Goal: Task Accomplishment & Management: Use online tool/utility

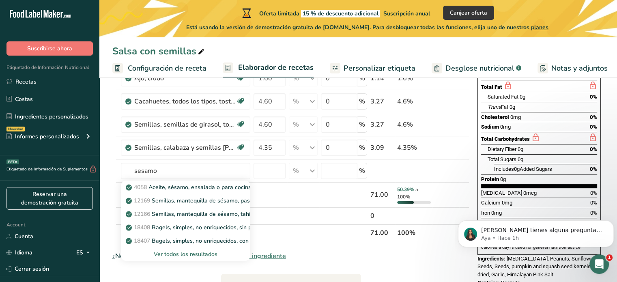
type input "sesamo"
click at [211, 202] on p "12169 Semillas, mantequilla de sésamo, pasta." at bounding box center [191, 200] width 129 height 9
type input "Seeds, sesame butter, paste"
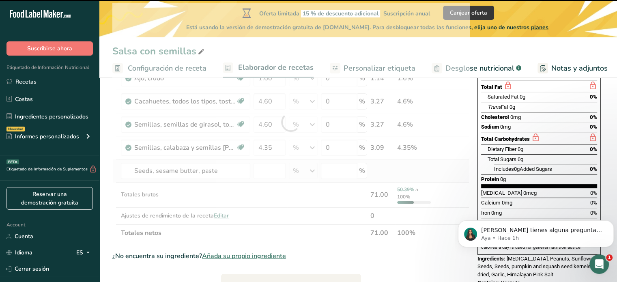
type input "0"
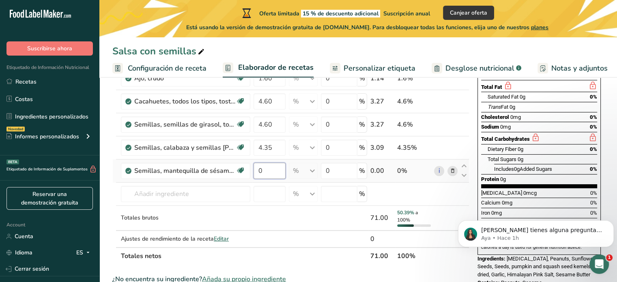
click at [278, 169] on input "0" at bounding box center [270, 171] width 32 height 16
type input "3.63"
click at [182, 194] on div "Ingrediente * Cantidad * Unidad * Desperdicio * .a-a{fill:#347362;}.b-a{fill:#f…" at bounding box center [290, 133] width 357 height 261
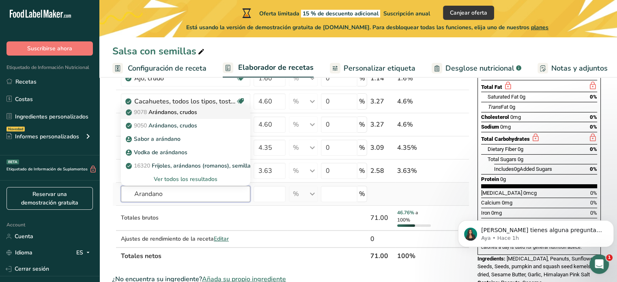
type input "Arandano"
click at [191, 115] on p "9078 Arándanos, crudos" at bounding box center [162, 112] width 70 height 9
type input "Cranberries, raw"
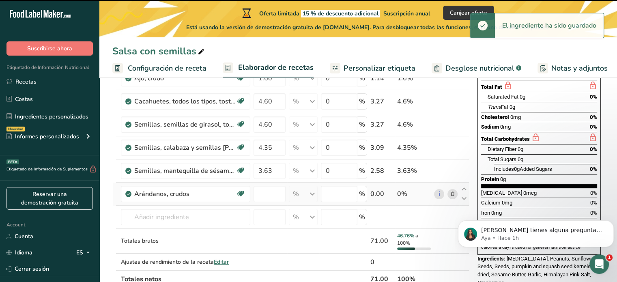
type input "0"
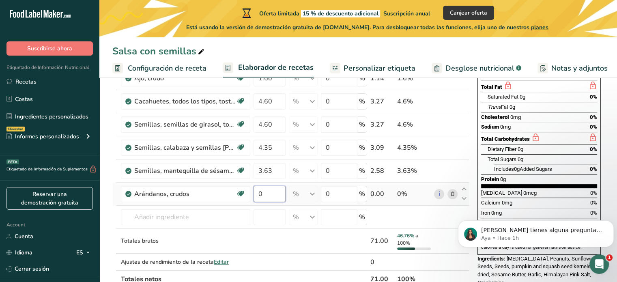
click at [271, 191] on input "0" at bounding box center [270, 194] width 32 height 16
type input "6.53"
click at [329, 198] on div "Ingrediente * Cantidad * Unidad * Desperdicio * .a-a{fill:#347362;}.b-a{fill:#f…" at bounding box center [290, 145] width 357 height 284
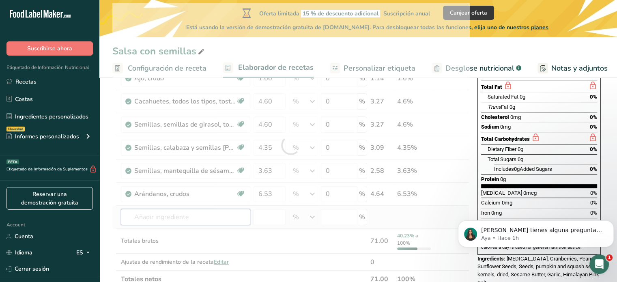
click at [221, 215] on div "Ingrediente * Cantidad * Unidad * Desperdicio * .a-a{fill:#347362;}.b-a{fill:#f…" at bounding box center [290, 145] width 357 height 284
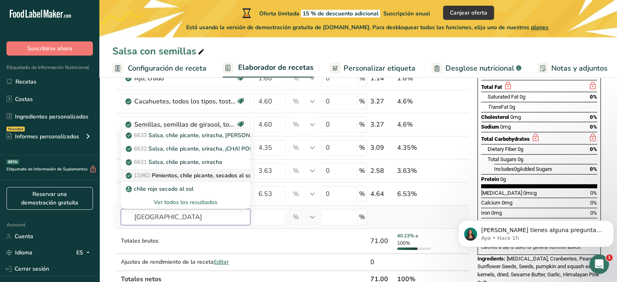
type input "[GEOGRAPHIC_DATA]"
click at [222, 175] on p "11962 Pimientos, chile picante, secados al sol" at bounding box center [190, 175] width 126 height 9
type input "Peppers, hot chile, sun-dried"
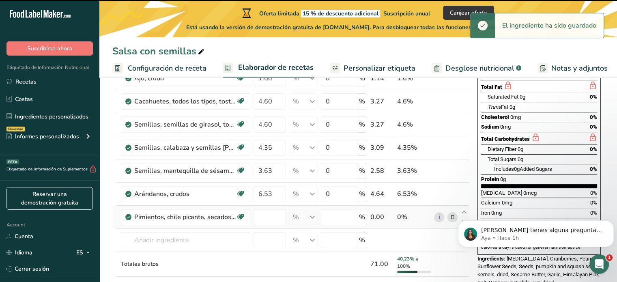
type input "0"
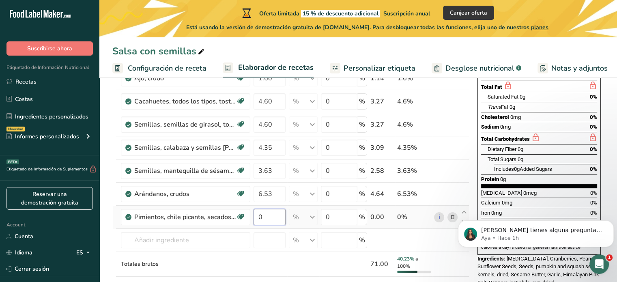
click at [262, 219] on input "0" at bounding box center [270, 217] width 32 height 16
type input "15.96"
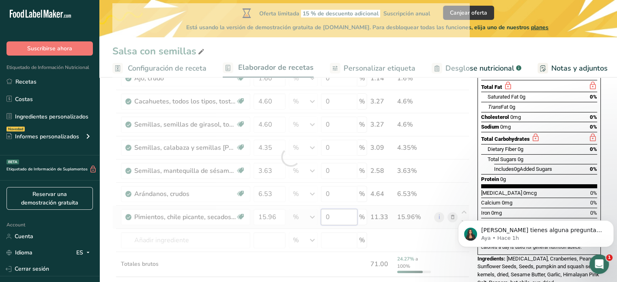
click at [331, 222] on div "Ingrediente * Cantidad * Unidad * Desperdicio * .a-a{fill:#347362;}.b-a{fill:#f…" at bounding box center [290, 157] width 357 height 308
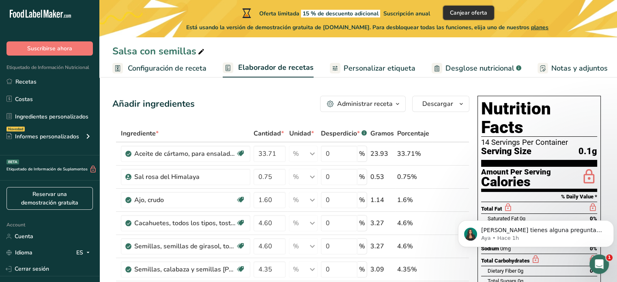
click at [487, 15] on span "Canjear oferta" at bounding box center [468, 13] width 37 height 9
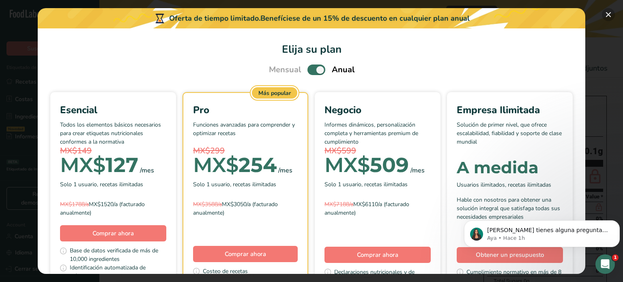
click at [605, 11] on button "Pick Your Pricing Plan Modal" at bounding box center [608, 14] width 13 height 13
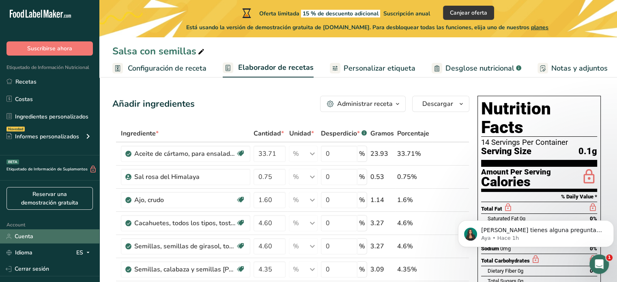
click at [11, 236] on link "Cuenta" at bounding box center [49, 236] width 99 height 14
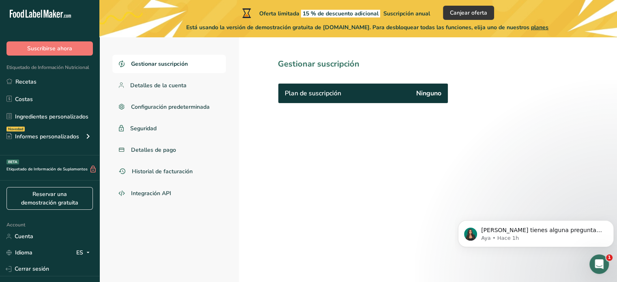
scroll to position [41, 0]
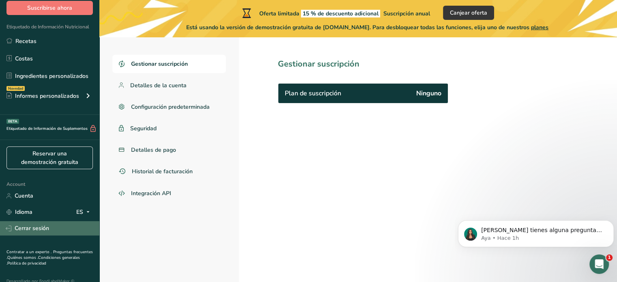
click at [45, 225] on link "Cerrar sesión" at bounding box center [49, 228] width 99 height 14
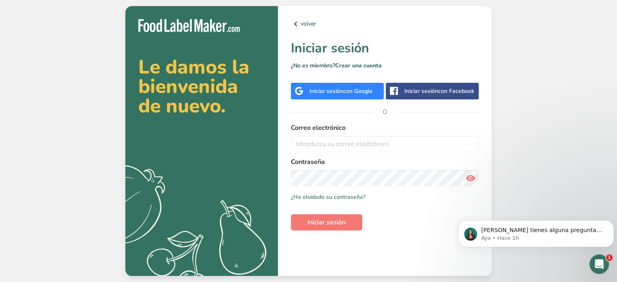
click at [359, 91] on span "con Google" at bounding box center [358, 91] width 30 height 8
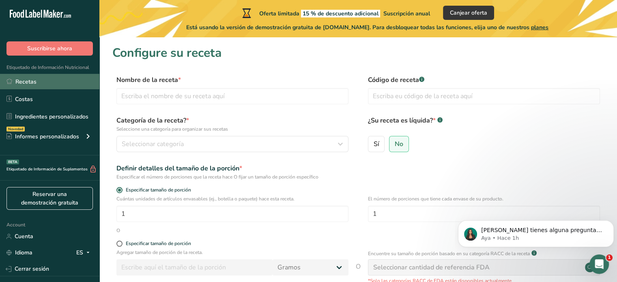
click at [28, 83] on link "Recetas" at bounding box center [49, 81] width 99 height 15
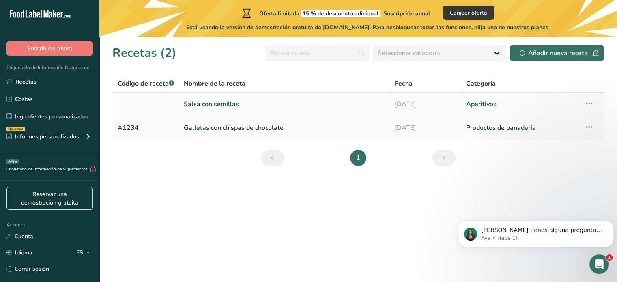
click at [260, 106] on link "Salsa con semillas" at bounding box center [284, 104] width 201 height 17
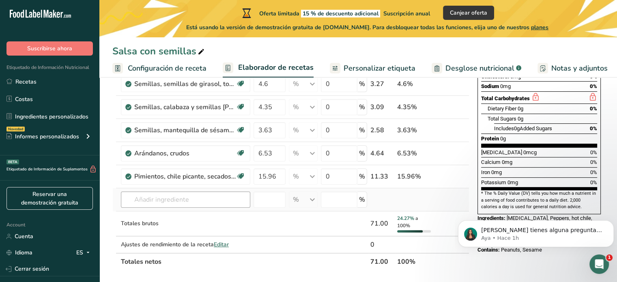
scroll to position [122, 0]
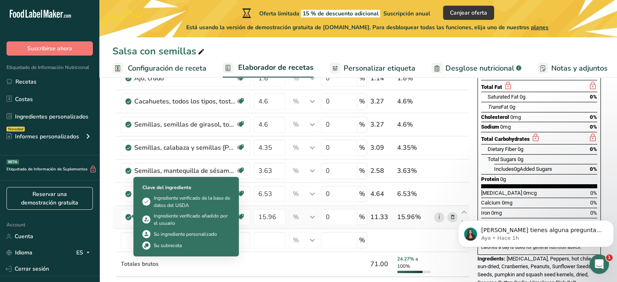
click at [127, 219] on icon at bounding box center [128, 216] width 5 height 7
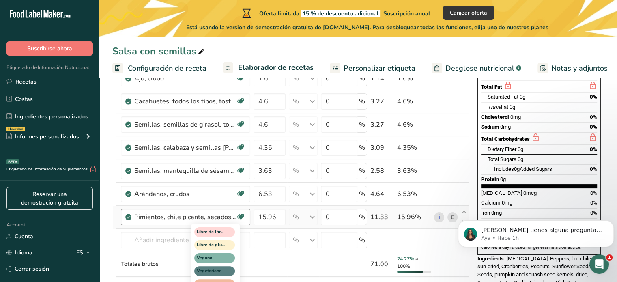
click at [239, 219] on icon at bounding box center [241, 217] width 8 height 13
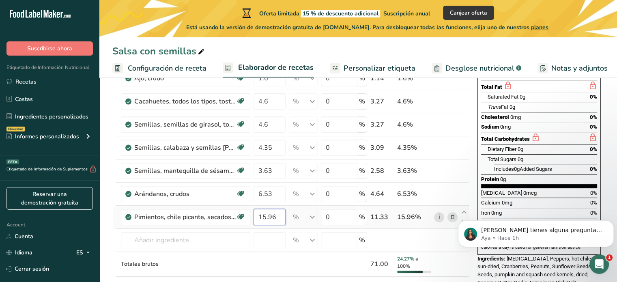
click at [280, 215] on input "15.96" at bounding box center [270, 217] width 32 height 16
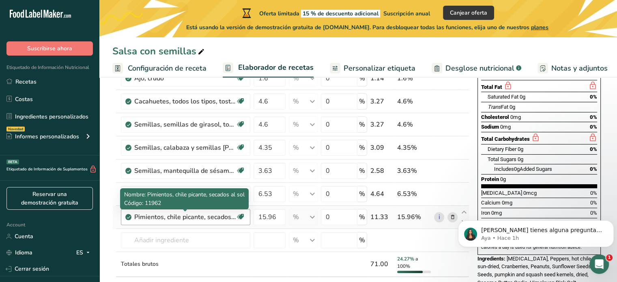
click at [219, 216] on div "Ingrediente * Cantidad * Unidad * Desperdicio * .a-a{fill:#347362;}.b-a{fill:#f…" at bounding box center [290, 157] width 357 height 308
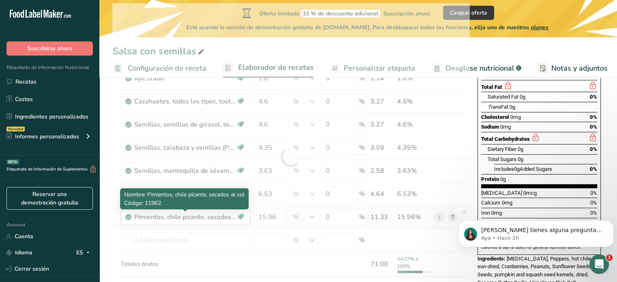
click at [219, 216] on div at bounding box center [290, 157] width 357 height 308
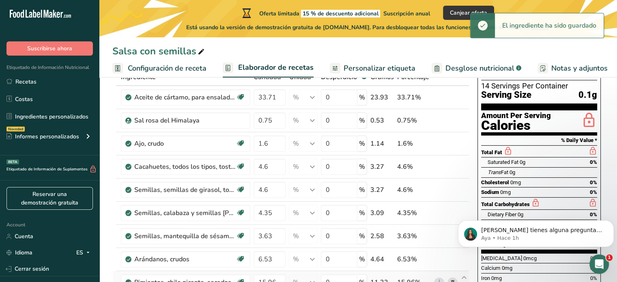
scroll to position [0, 0]
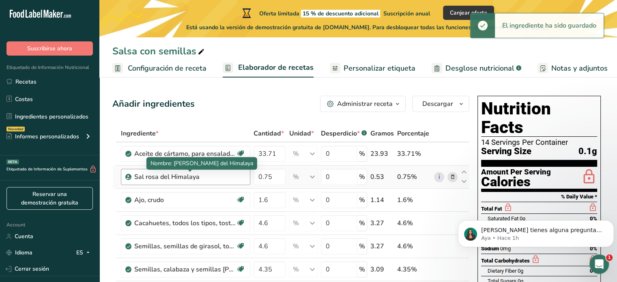
click at [235, 175] on div "Sal rosa del Himalaya" at bounding box center [184, 177] width 101 height 10
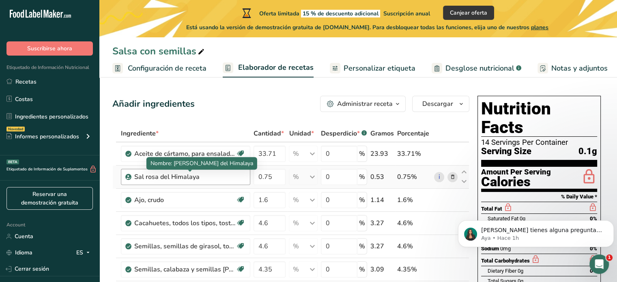
click at [227, 173] on div "Sal rosa del Himalaya" at bounding box center [184, 177] width 101 height 10
click at [450, 178] on icon at bounding box center [453, 177] width 6 height 9
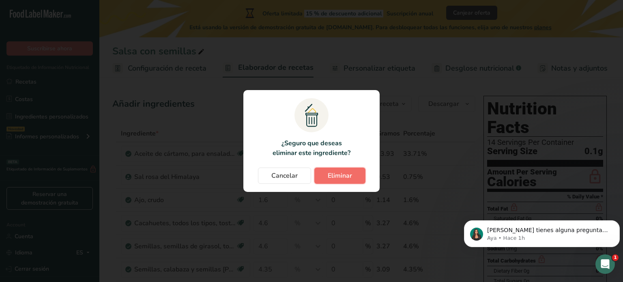
click at [355, 174] on button "Eliminar" at bounding box center [339, 176] width 51 height 16
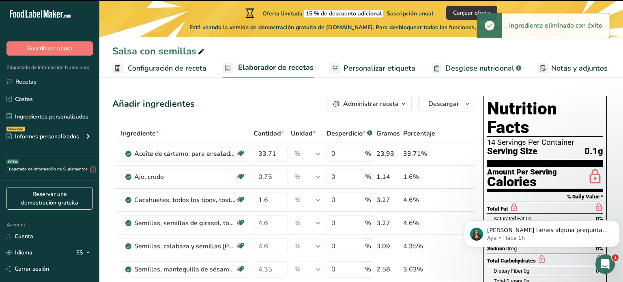
type input "1.6"
type input "4.6"
type input "4.35"
type input "3.63"
type input "6.53"
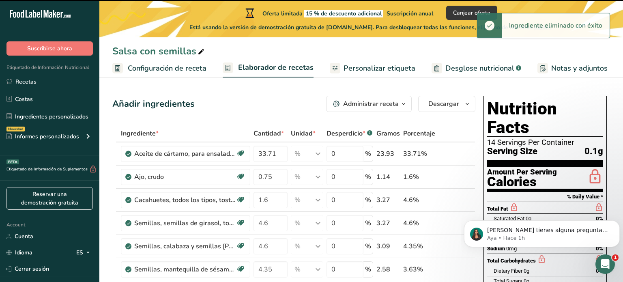
type input "15.96"
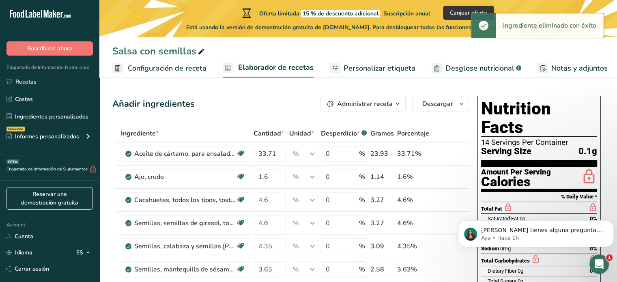
click at [449, 153] on span at bounding box center [452, 154] width 10 height 10
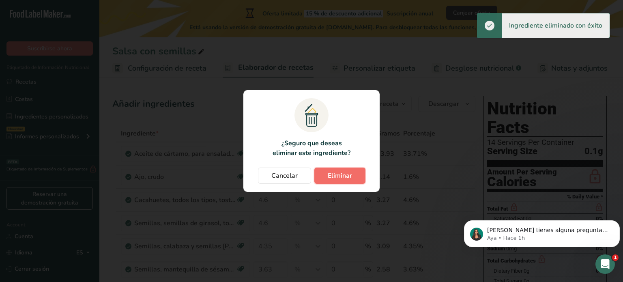
click at [349, 174] on span "Eliminar" at bounding box center [340, 176] width 24 height 10
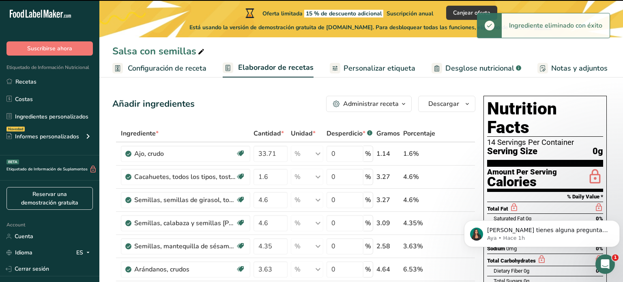
type input "1.6"
type input "4.6"
type input "4.35"
type input "3.63"
type input "6.53"
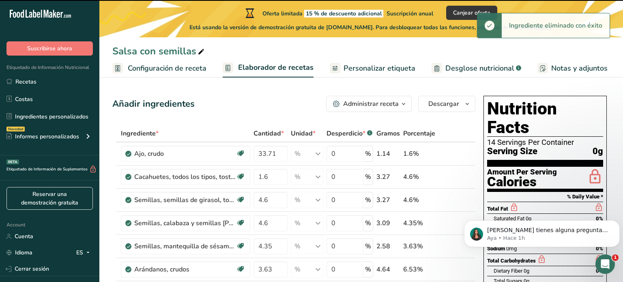
type input "15.96"
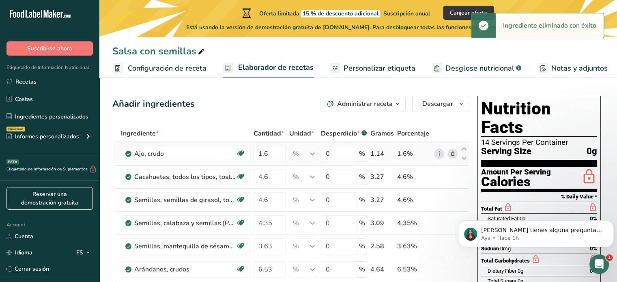
click at [455, 152] on icon at bounding box center [453, 154] width 6 height 9
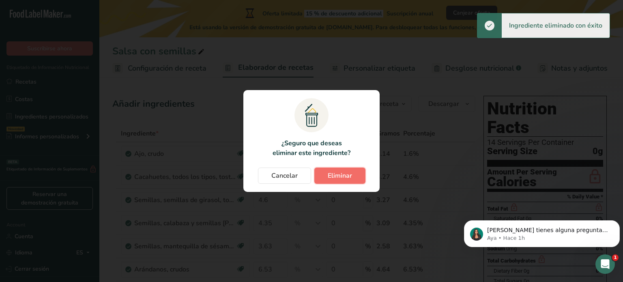
click at [364, 174] on button "Eliminar" at bounding box center [339, 176] width 51 height 16
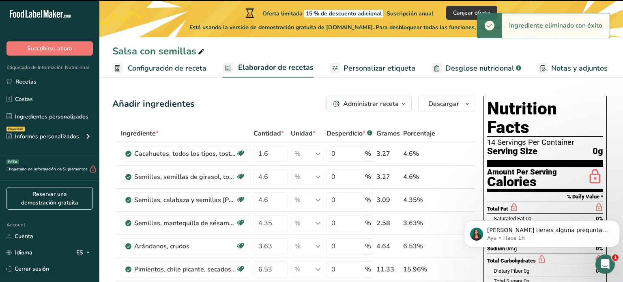
type input "4.6"
type input "4.35"
type input "3.63"
type input "6.53"
type input "15.96"
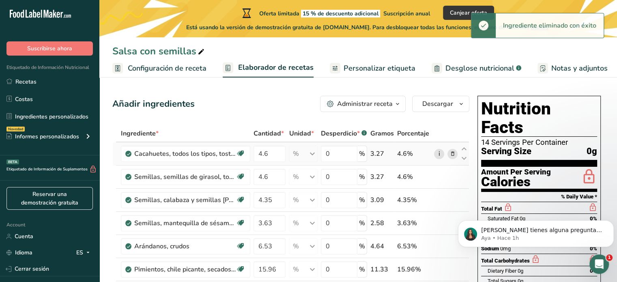
click at [437, 155] on link "i" at bounding box center [439, 154] width 10 height 10
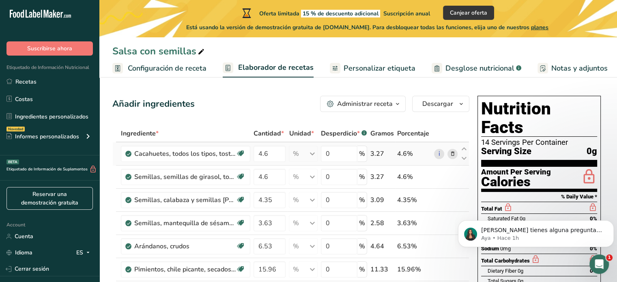
click at [453, 155] on icon at bounding box center [453, 154] width 6 height 9
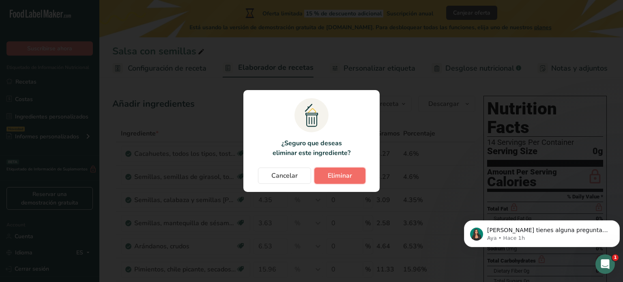
click at [358, 175] on button "Eliminar" at bounding box center [339, 176] width 51 height 16
type input "4.35"
type input "3.63"
type input "6.53"
type input "15.96"
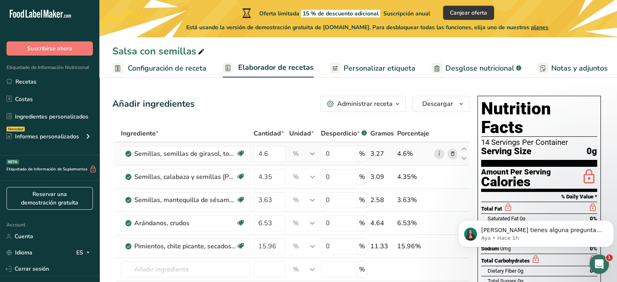
click at [453, 152] on icon at bounding box center [453, 154] width 6 height 9
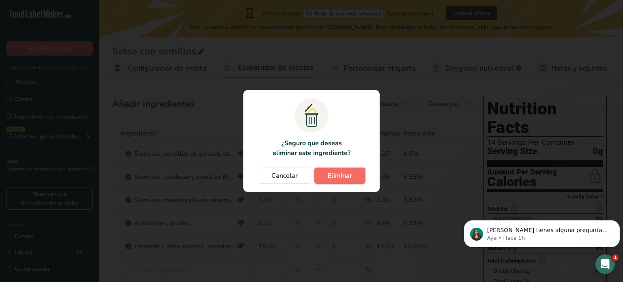
click at [346, 175] on span "Eliminar" at bounding box center [340, 176] width 24 height 10
type input "4.35"
type input "3.63"
type input "6.53"
type input "15.96"
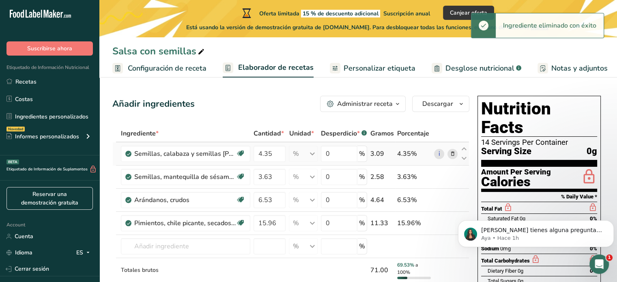
click at [453, 151] on icon at bounding box center [453, 154] width 6 height 9
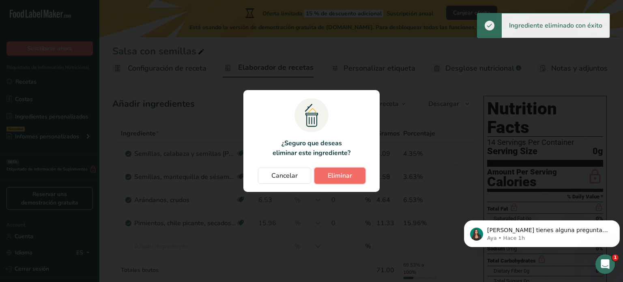
click at [351, 172] on span "Eliminar" at bounding box center [340, 176] width 24 height 10
click at [354, 176] on div "Cancelar Eliminar" at bounding box center [312, 176] width 120 height 16
type input "3.63"
type input "6.53"
type input "15.96"
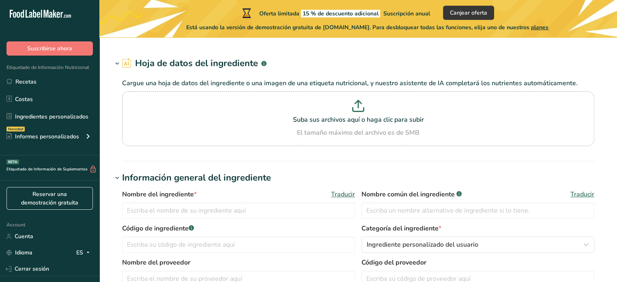
type input "Peanuts, all types, oil-roasted, without salt"
type input "Peanuts"
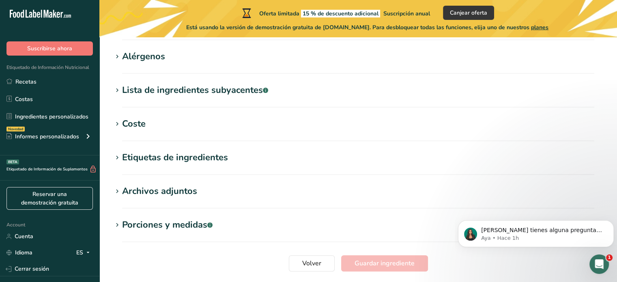
scroll to position [319, 0]
